Goal: Find specific page/section: Find specific page/section

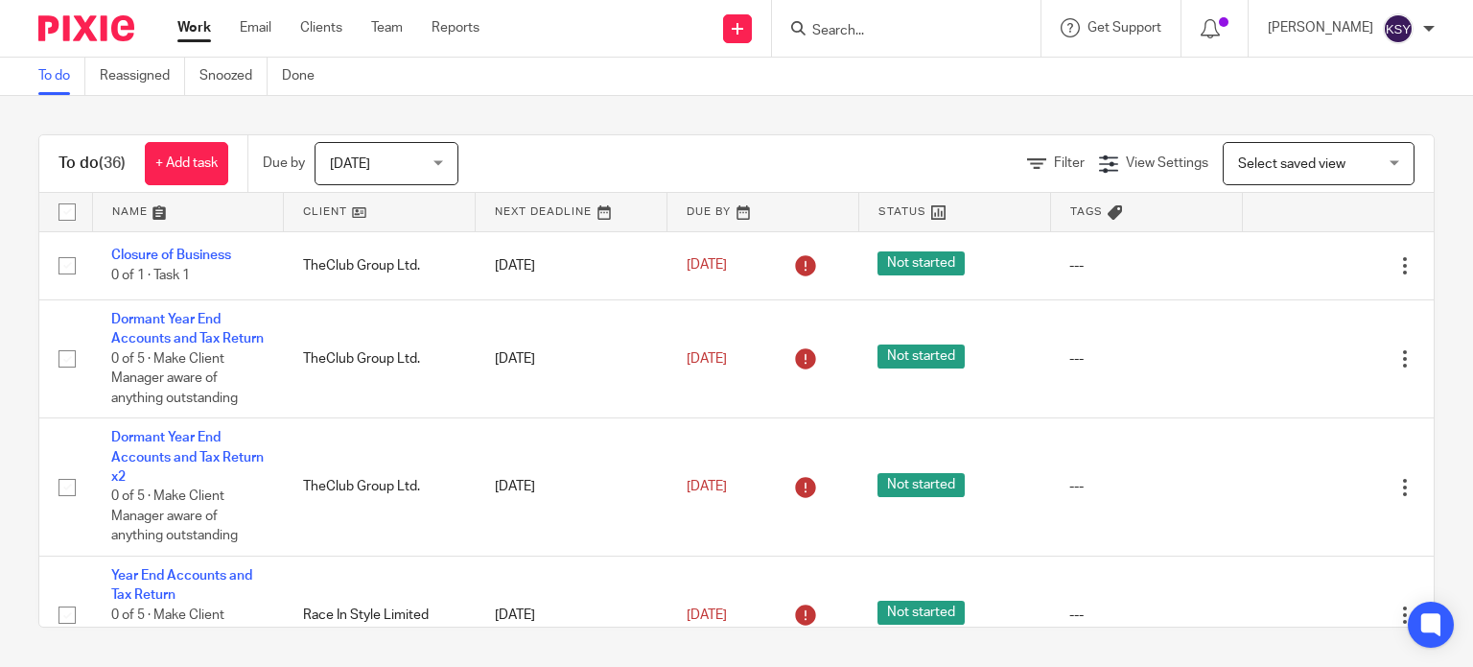
click at [873, 32] on input "Search" at bounding box center [897, 31] width 173 height 17
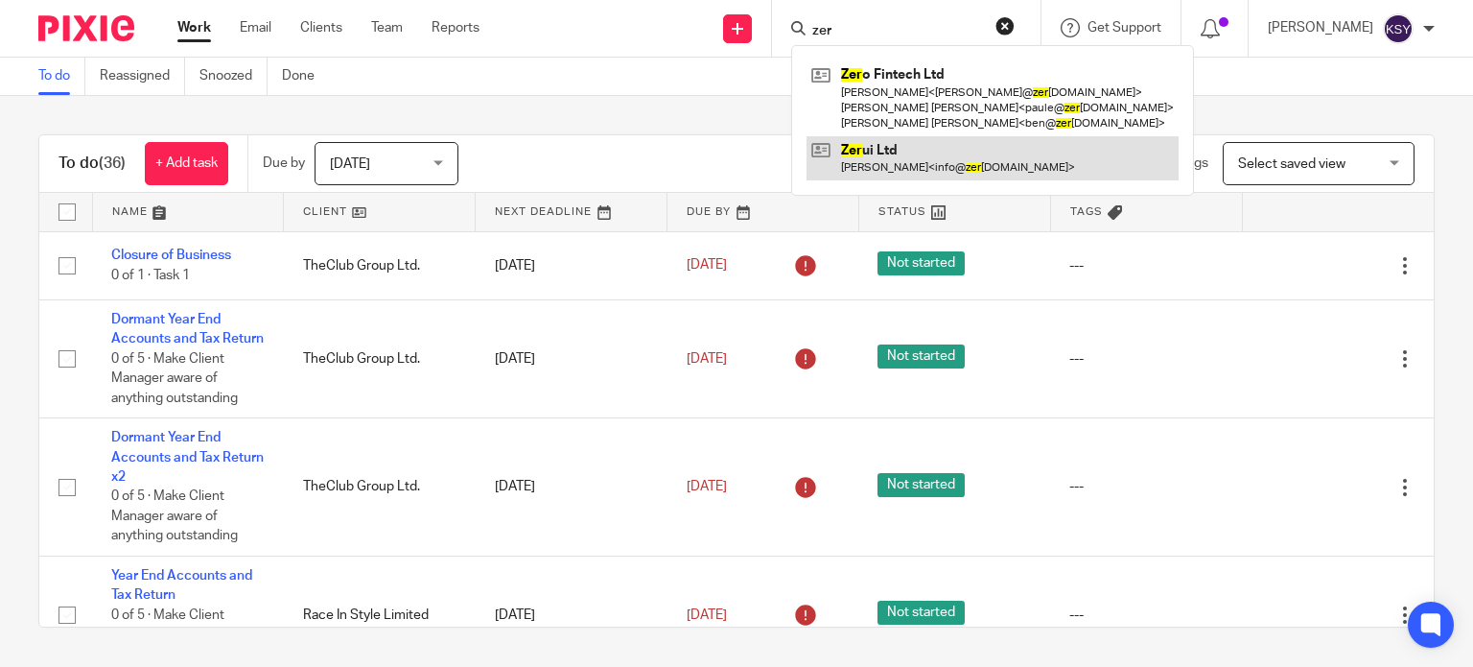
type input "zer"
click at [879, 154] on link at bounding box center [993, 158] width 372 height 44
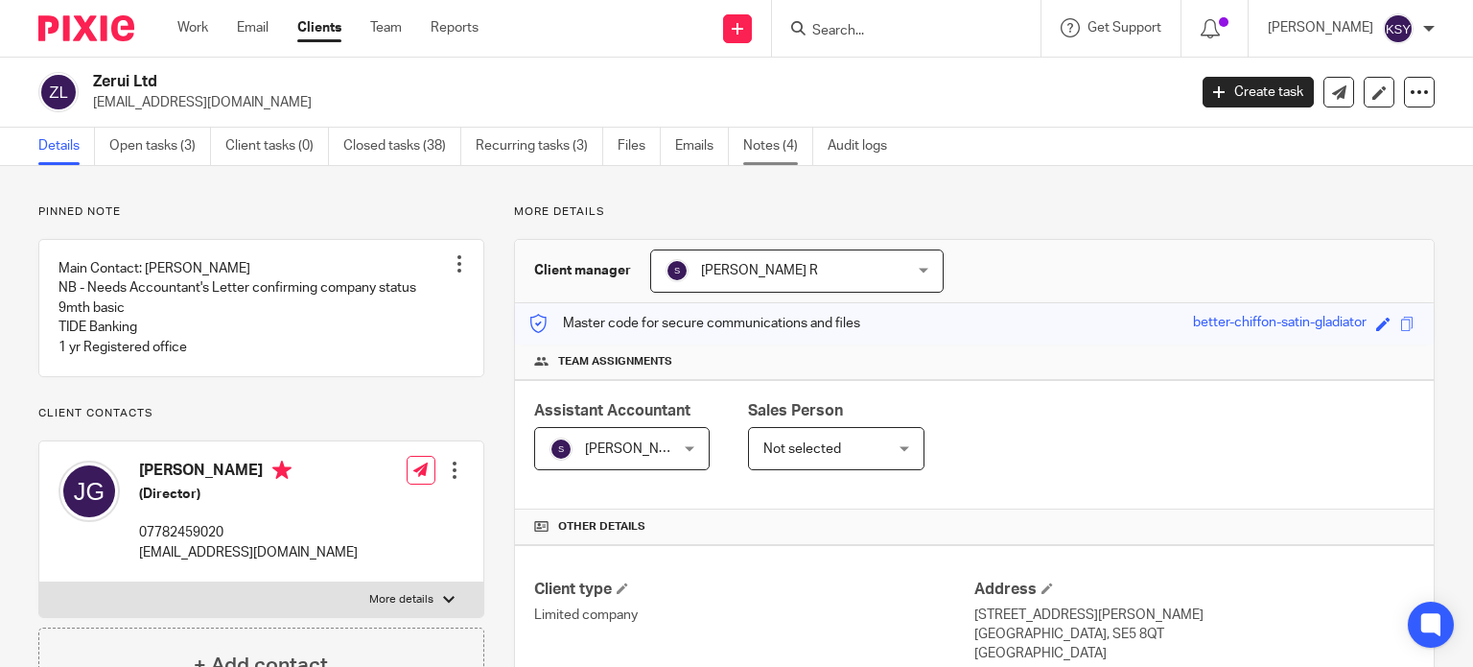
click at [784, 135] on link "Notes (4)" at bounding box center [778, 146] width 70 height 37
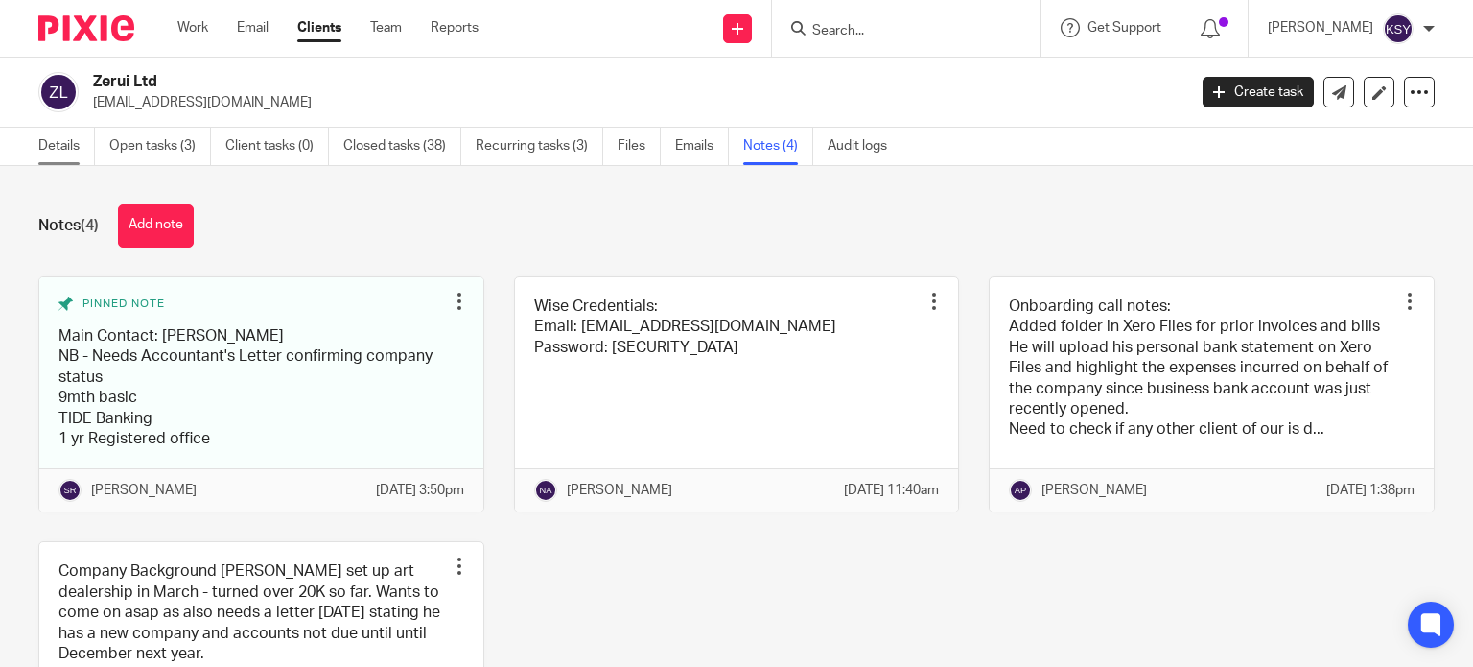
click at [94, 143] on link "Details" at bounding box center [66, 146] width 57 height 37
